Goal: Information Seeking & Learning: Learn about a topic

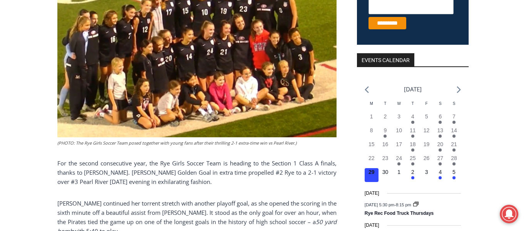
scroll to position [244, 0]
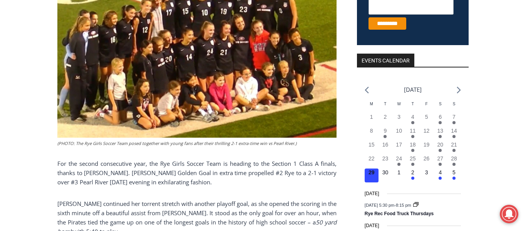
click at [178, 170] on p "For the second consecutive year, the Rye Girls Soccer Team is heading to the Se…" at bounding box center [196, 173] width 279 height 28
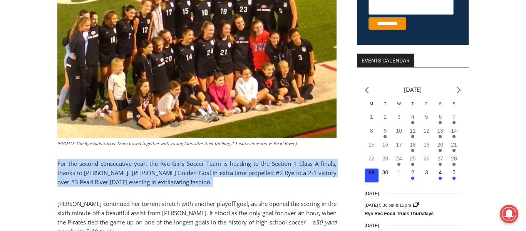
click at [178, 170] on p "For the second consecutive year, the Rye Girls Soccer Team is heading to the Se…" at bounding box center [196, 173] width 279 height 28
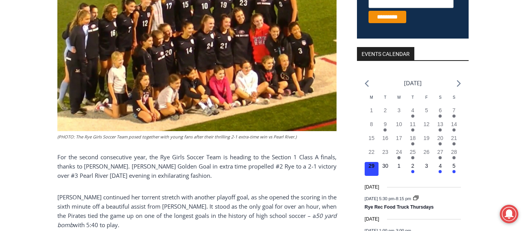
scroll to position [252, 0]
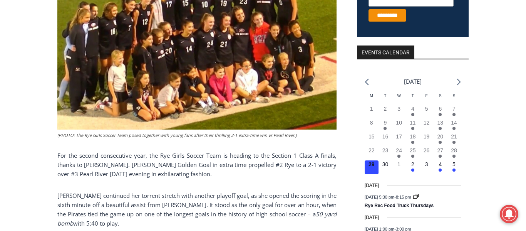
click at [178, 170] on p "For the second consecutive year, the Rye Girls Soccer Team is heading to the Se…" at bounding box center [196, 164] width 279 height 28
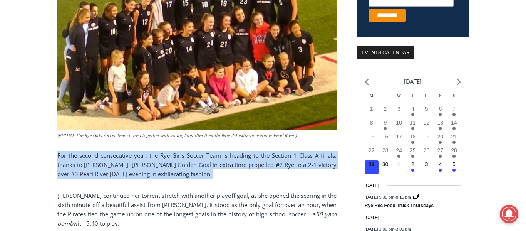
click at [178, 170] on p "For the second consecutive year, the Rye Girls Soccer Team is heading to the Se…" at bounding box center [196, 164] width 279 height 28
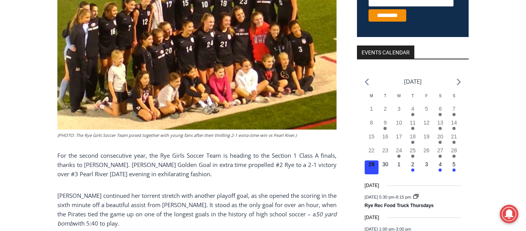
click at [178, 170] on p "For the second consecutive year, the Rye Girls Soccer Team is heading to the Se…" at bounding box center [196, 164] width 279 height 28
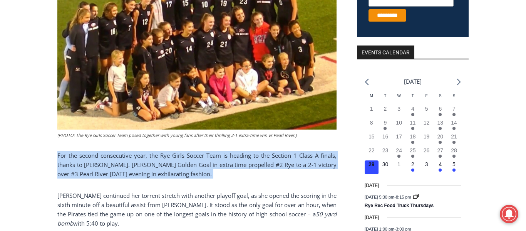
click at [178, 170] on p "For the second consecutive year, the Rye Girls Soccer Team is heading to the Se…" at bounding box center [196, 164] width 279 height 28
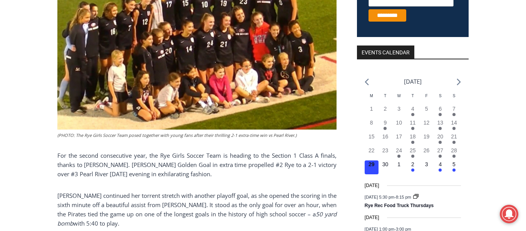
click at [197, 215] on p "[PERSON_NAME] continued her torrent stretch with another playoff goal, as she o…" at bounding box center [196, 209] width 279 height 37
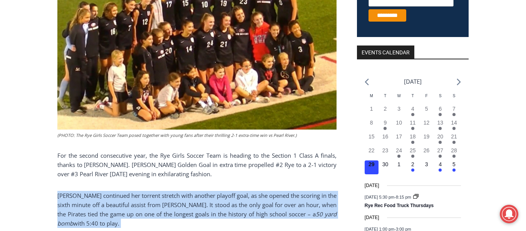
click at [198, 216] on p "[PERSON_NAME] continued her torrent stretch with another playoff goal, as she o…" at bounding box center [196, 209] width 279 height 37
drag, startPoint x: 198, startPoint y: 216, endPoint x: 186, endPoint y: 213, distance: 11.9
click at [186, 213] on p "[PERSON_NAME] continued her torrent stretch with another playoff goal, as she o…" at bounding box center [196, 209] width 279 height 37
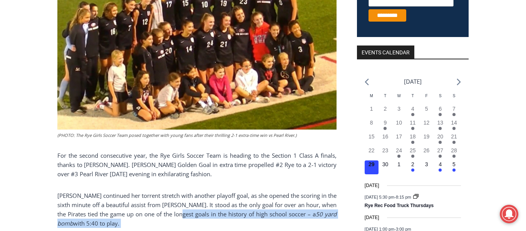
click at [208, 194] on p "[PERSON_NAME] continued her torrent stretch with another playoff goal, as she o…" at bounding box center [196, 209] width 279 height 37
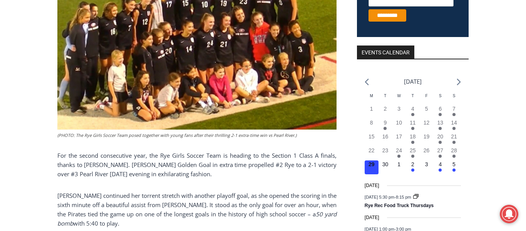
click at [208, 194] on p "[PERSON_NAME] continued her torrent stretch with another playoff goal, as she o…" at bounding box center [196, 209] width 279 height 37
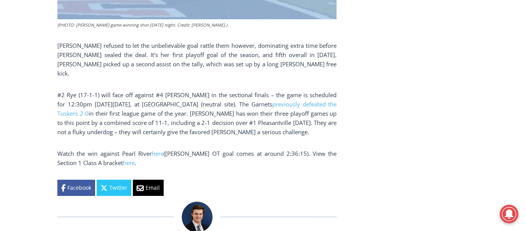
scroll to position [622, 0]
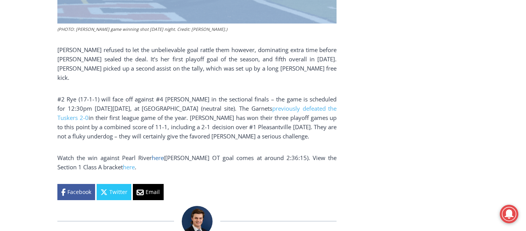
click at [154, 154] on link "here" at bounding box center [158, 158] width 12 height 8
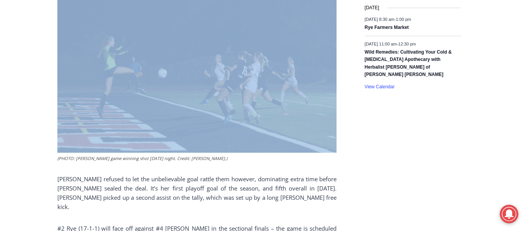
scroll to position [494, 0]
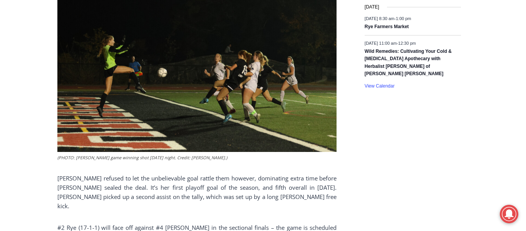
click at [123, 154] on figcaption "(PHOTO: [PERSON_NAME] game winning shot [DATE] night. Credit: [PERSON_NAME].)" at bounding box center [196, 157] width 279 height 7
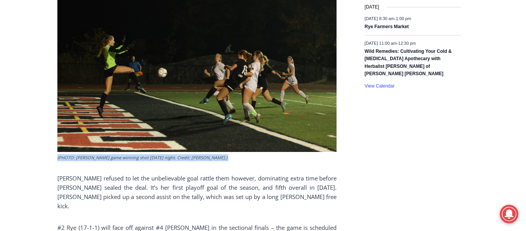
click at [123, 154] on figcaption "(PHOTO: [PERSON_NAME] game winning shot [DATE] night. Credit: [PERSON_NAME].)" at bounding box center [196, 157] width 279 height 7
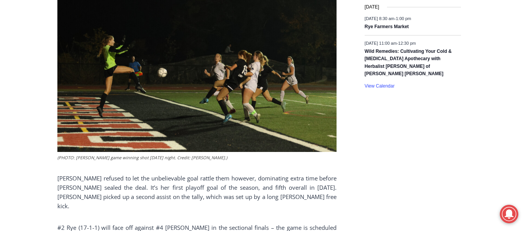
click at [123, 154] on figcaption "(PHOTO: [PERSON_NAME] game winning shot [DATE] night. Credit: [PERSON_NAME].)" at bounding box center [196, 157] width 279 height 7
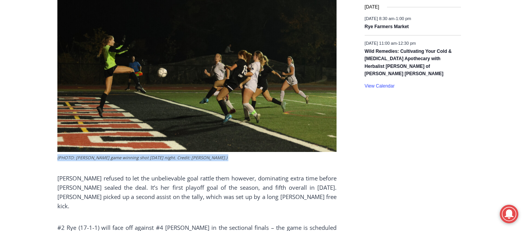
click at [123, 154] on figcaption "(PHOTO: [PERSON_NAME] game winning shot [DATE] night. Credit: [PERSON_NAME].)" at bounding box center [196, 157] width 279 height 7
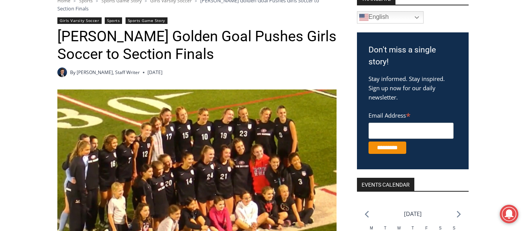
scroll to position [120, 0]
